Goal: Manage account settings

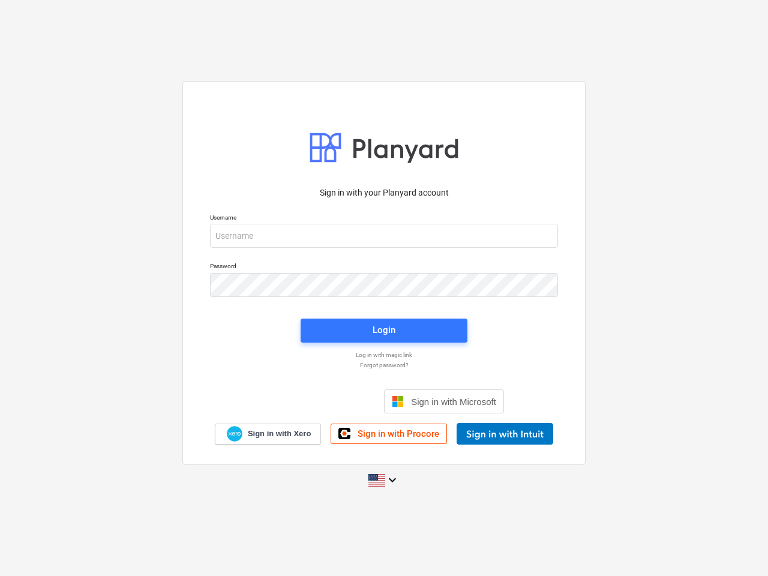
click at [407, 142] on button "Cookies settings" at bounding box center [407, 142] width 92 height 28
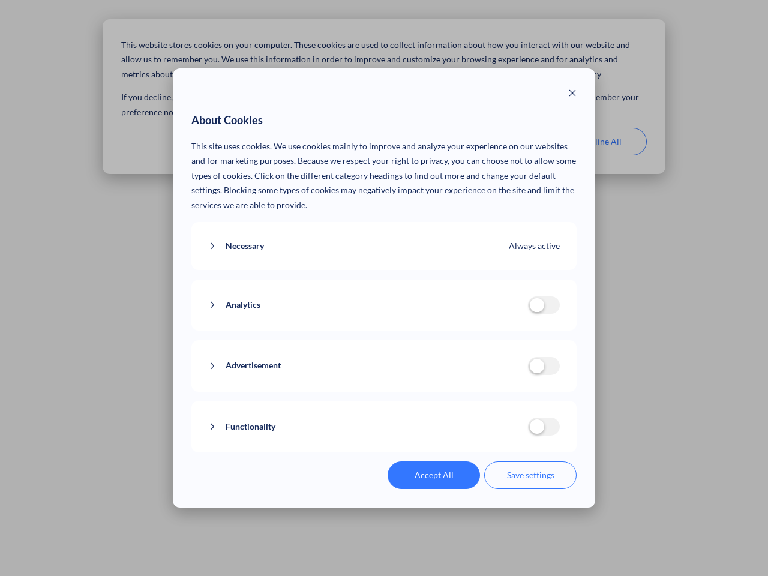
click at [504, 142] on p "This site uses cookies. We use cookies mainly to improve and analyze your exper…" at bounding box center [384, 176] width 386 height 74
click at [600, 142] on div "About Cookies This site uses cookies. We use cookies mainly to improve and anal…" at bounding box center [384, 288] width 768 height 576
click at [384, 236] on div "Necessary Always active These cookies are necessary for the website to function…" at bounding box center [384, 246] width 386 height 49
click at [384, 285] on div "Analytics analytics cookies disallowed These cookies help us to understand how …" at bounding box center [384, 305] width 386 height 52
click at [384, 330] on div "Analytics analytics cookies disallowed These cookies help us to understand how …" at bounding box center [384, 305] width 386 height 52
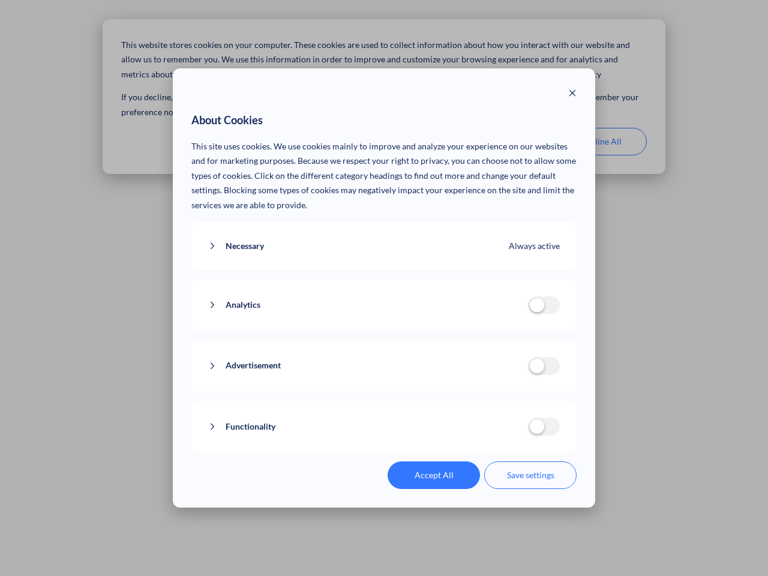
click at [444, 401] on div "Functionality functionality cookies disallowed We use a set of cookies that are…" at bounding box center [384, 427] width 386 height 52
click at [504, 434] on button "Functionality" at bounding box center [368, 426] width 320 height 15
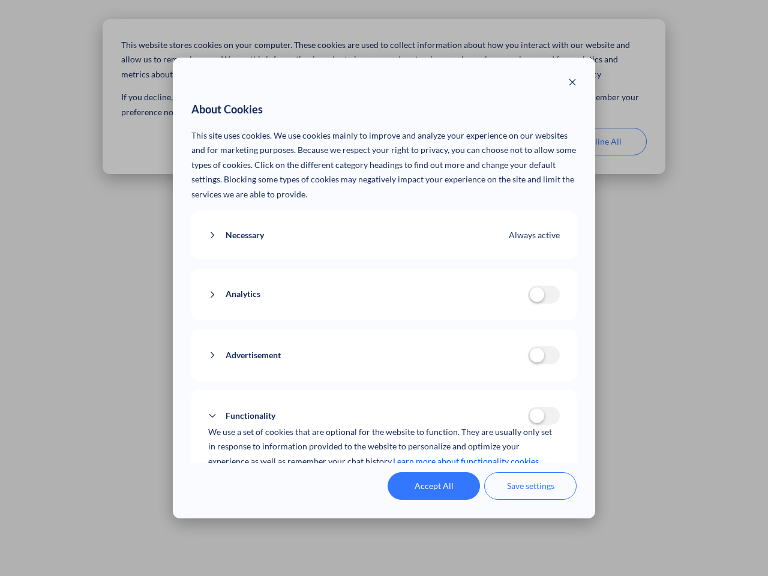
click at [384, 480] on div "Accept All Save settings" at bounding box center [384, 486] width 386 height 28
